Goal: Contribute content: Contribute content

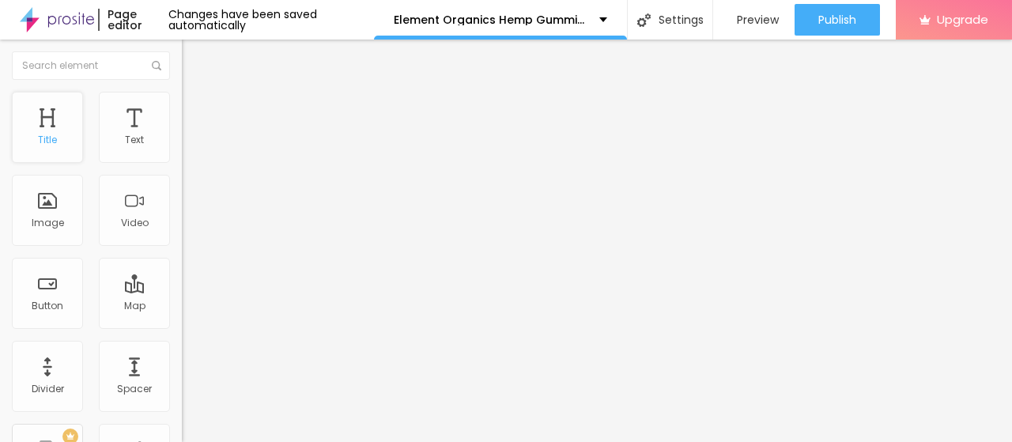
click at [47, 119] on div "Title" at bounding box center [47, 127] width 71 height 71
click at [54, 212] on div "Image" at bounding box center [47, 210] width 71 height 71
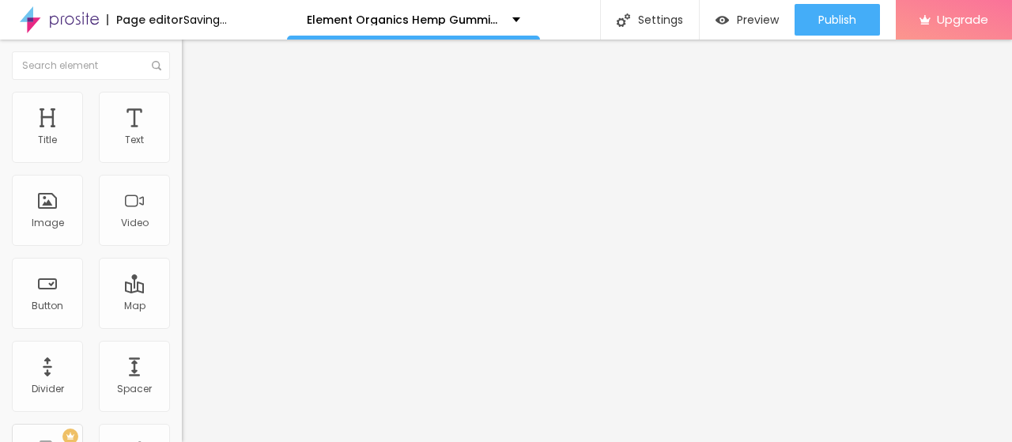
click at [182, 136] on span "Add image" at bounding box center [214, 129] width 65 height 13
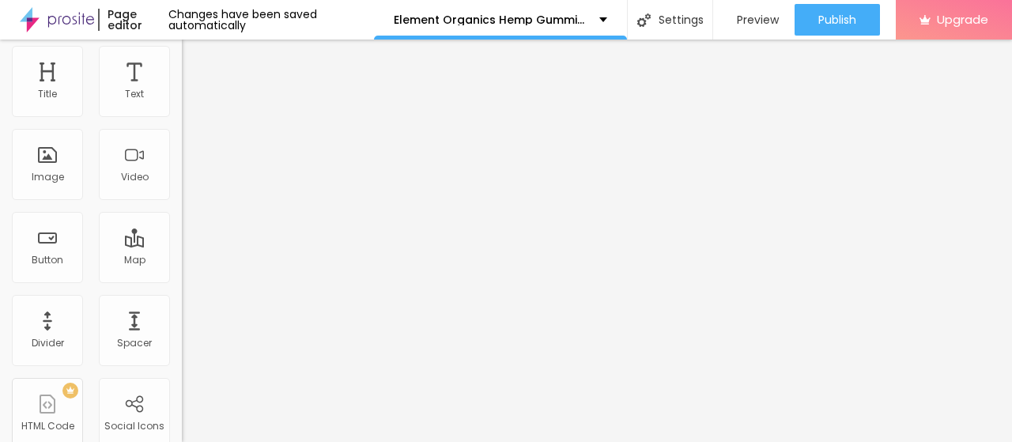
drag, startPoint x: 69, startPoint y: 375, endPoint x: 138, endPoint y: 423, distance: 84.2
click at [182, 315] on div "Change image Image description (Alt) Align Aspect Ratio Original Cinema 16:9 De…" at bounding box center [273, 196] width 182 height 238
click at [182, 278] on input "https://" at bounding box center [277, 270] width 190 height 16
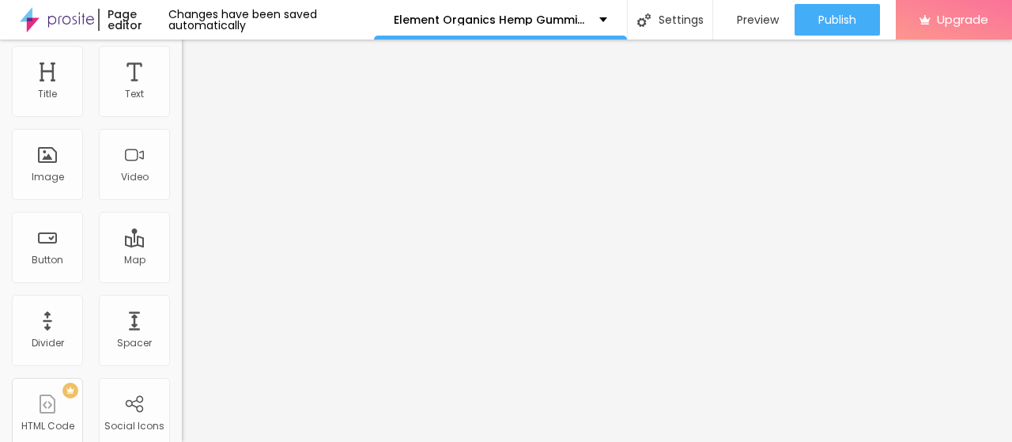
paste input "[DOMAIN_NAME][URL]"
type input "[URL][DOMAIN_NAME]"
click at [182, 253] on div "Link" at bounding box center [273, 247] width 182 height 9
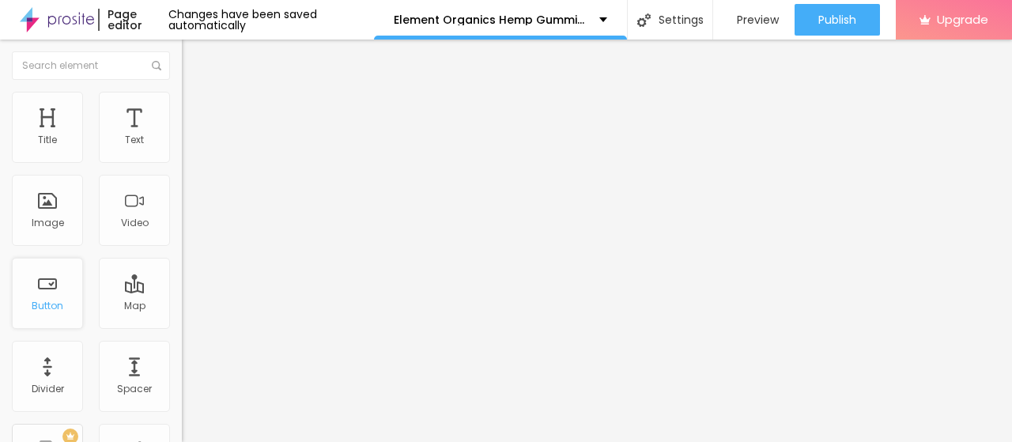
click at [40, 300] on div "Button" at bounding box center [48, 305] width 32 height 11
drag, startPoint x: 84, startPoint y: 325, endPoint x: 0, endPoint y: 327, distance: 83.8
click at [182, 327] on div "Text Click me Align Size Default Small Default Big Link URL https:// Open in ne…" at bounding box center [273, 238] width 182 height 230
paste input "[DOMAIN_NAME][URL]"
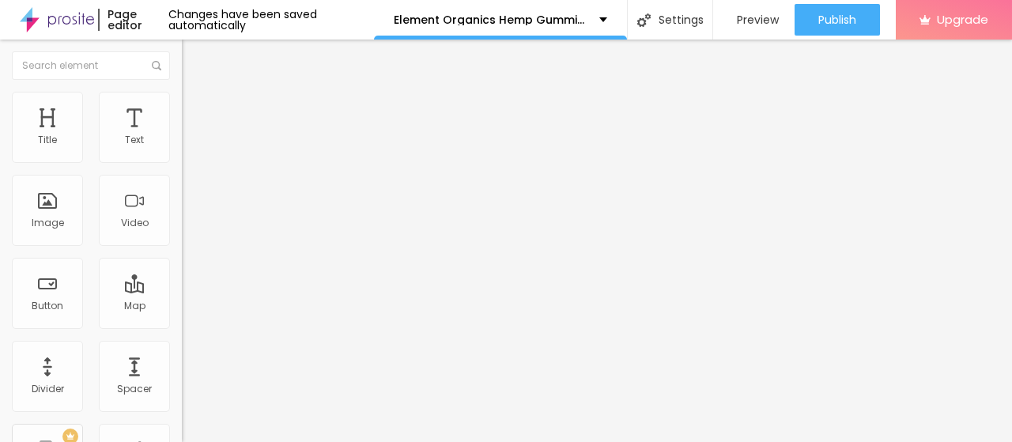
type input "[URL][DOMAIN_NAME]"
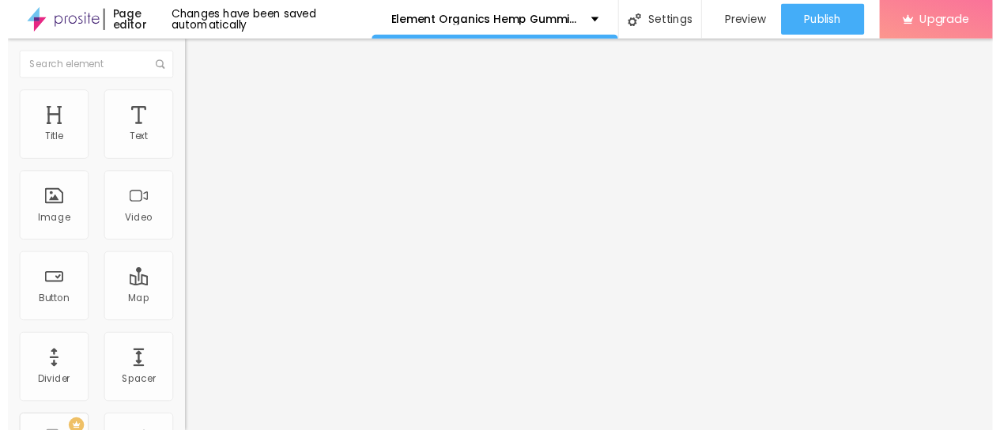
scroll to position [0, 0]
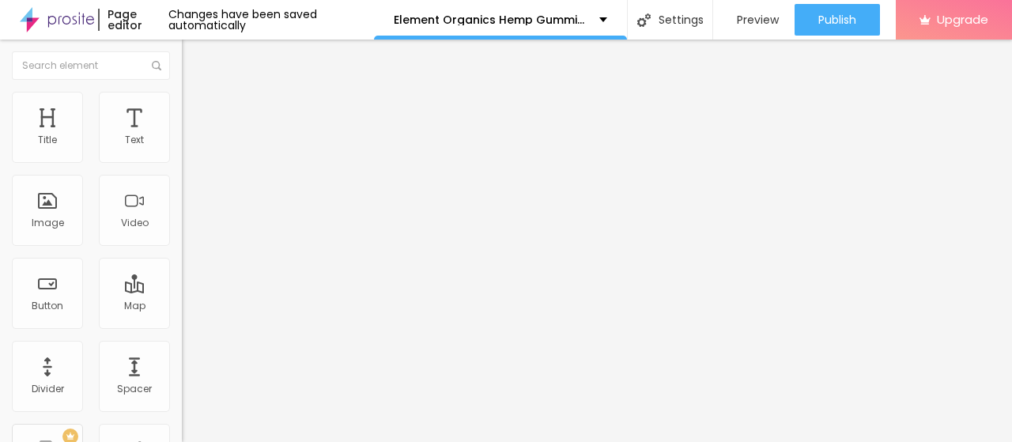
drag, startPoint x: 74, startPoint y: 177, endPoint x: 0, endPoint y: 173, distance: 74.4
click at [182, 173] on div "Text Click me Align Size Default Small Default Big Link URL [URL][DOMAIN_NAME] …" at bounding box center [273, 238] width 182 height 230
paste input "✅𝐎𝐑𝐃𝐄𝐑 𝐍𝐎𝐖 𝐂𝐋𝐈𝐂𝐊 𝐇𝐄𝐑𝐄✅"
type input "✅𝐎𝐑𝐃𝐄𝐑 𝐍𝐎𝐖 𝐂𝐋𝐈𝐂𝐊 𝐇𝐄𝐑𝐄✅"
click at [108, 134] on div "Text" at bounding box center [134, 127] width 71 height 71
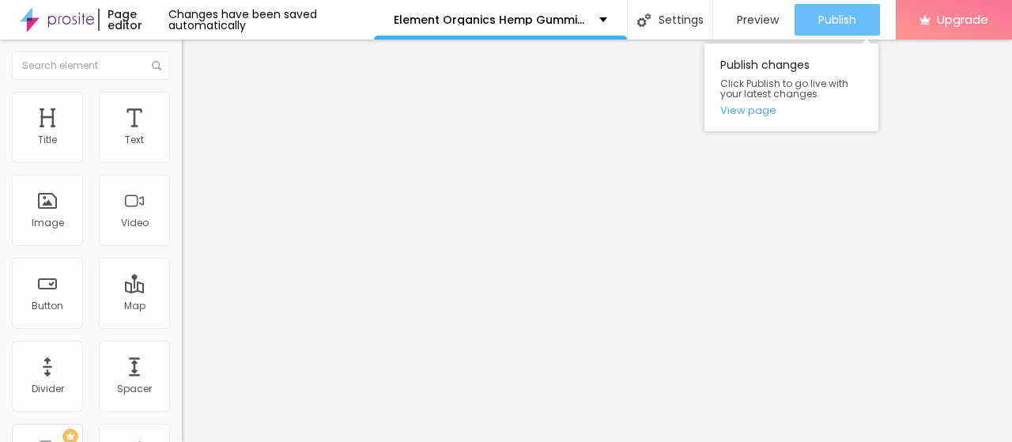
click at [836, 14] on span "Publish" at bounding box center [837, 19] width 38 height 13
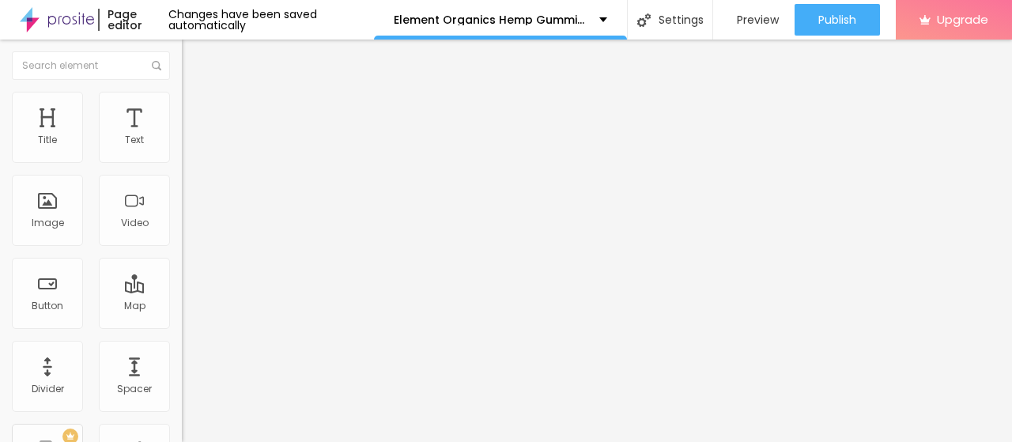
click at [188, 147] on icon "button" at bounding box center [192, 142] width 9 height 9
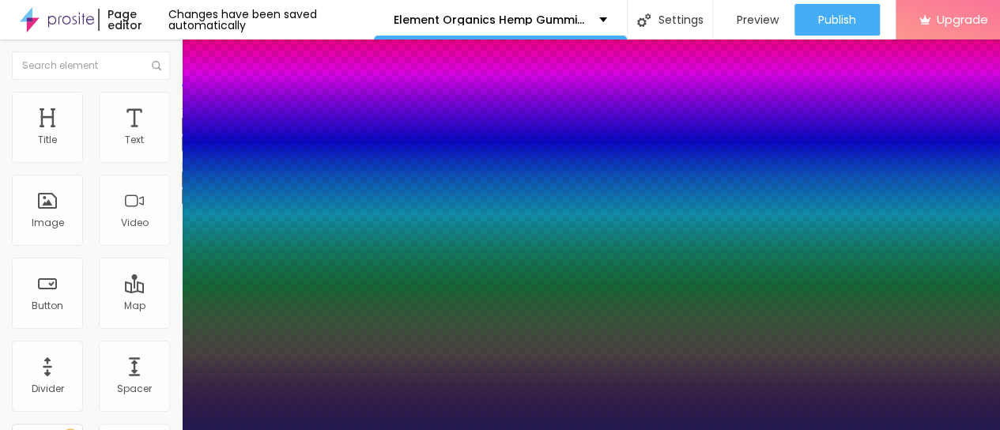
type input "1"
click at [110, 430] on div at bounding box center [500, 430] width 1000 height 0
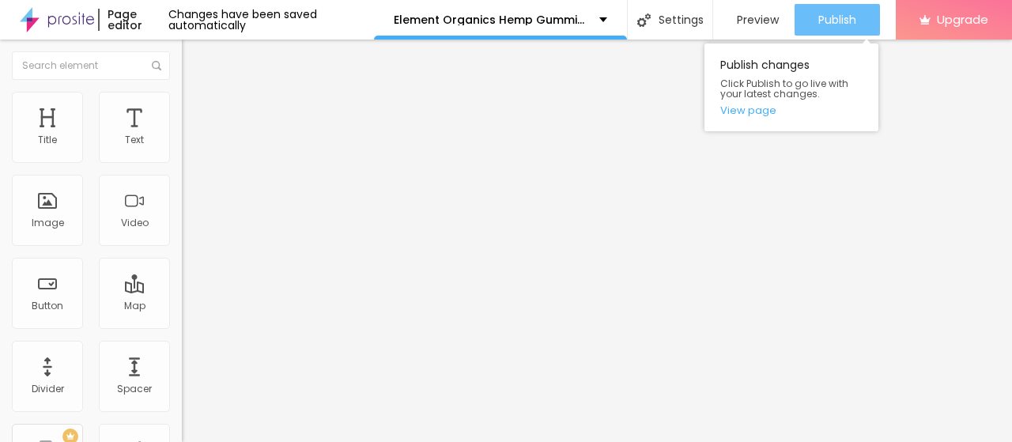
click at [846, 14] on span "Publish" at bounding box center [837, 19] width 38 height 13
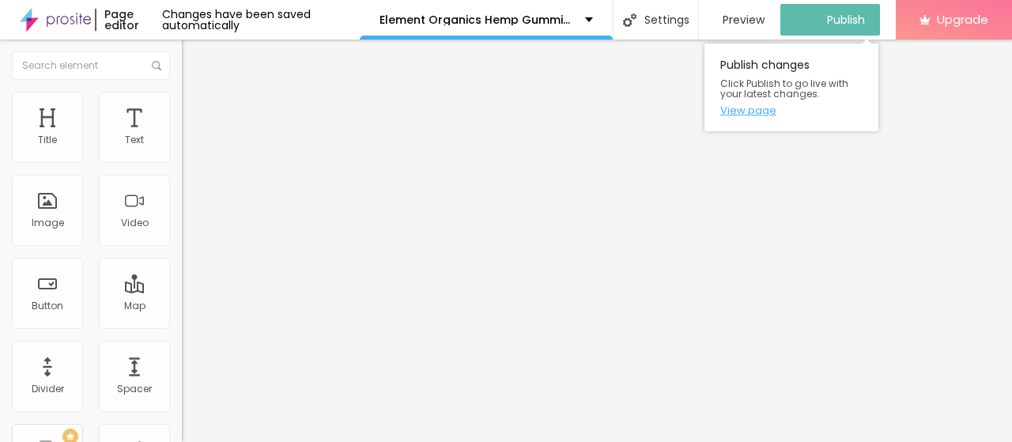
click at [764, 108] on link "View page" at bounding box center [791, 110] width 142 height 10
